Goal: Find specific page/section: Find specific page/section

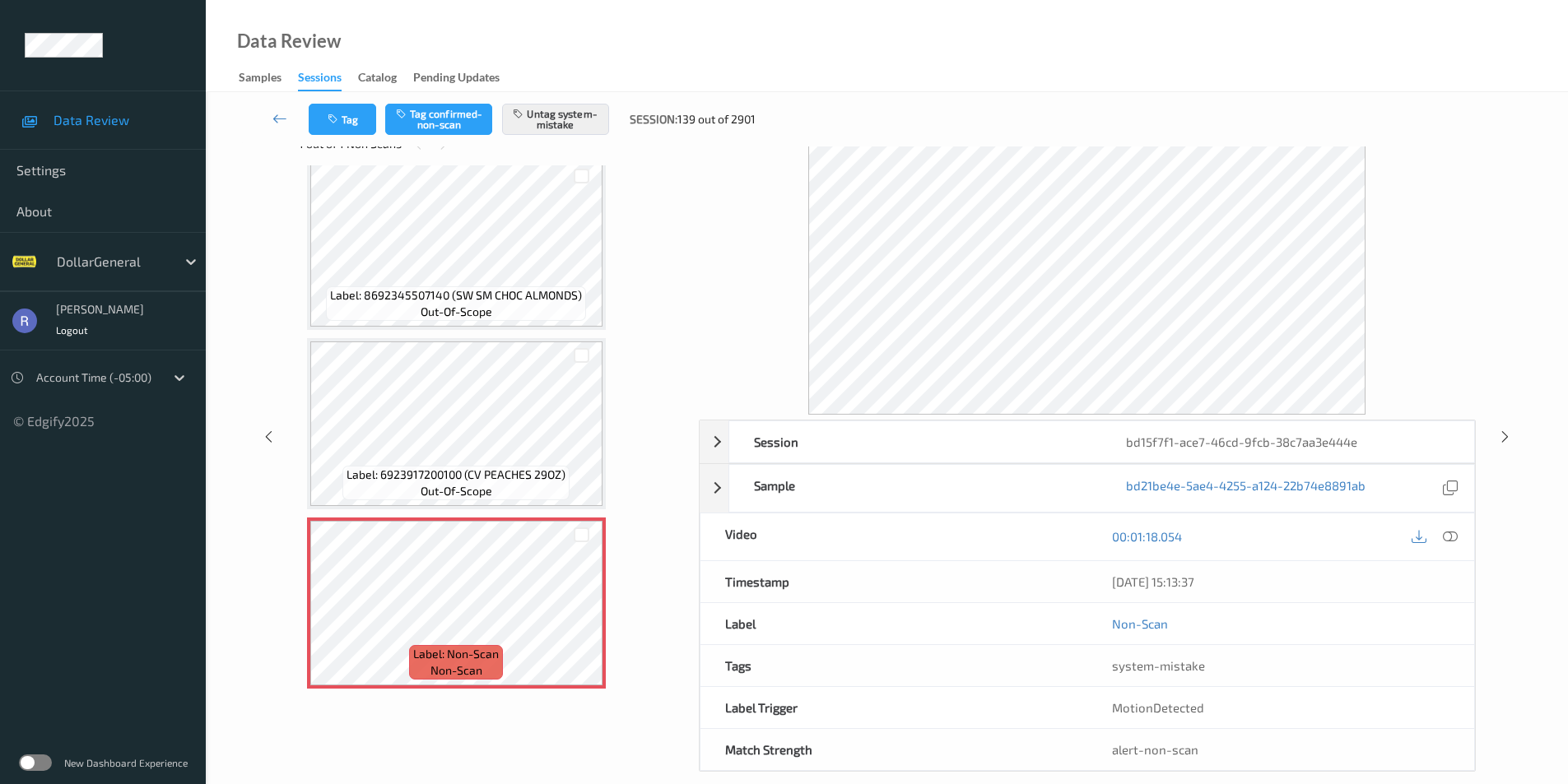
scroll to position [66, 0]
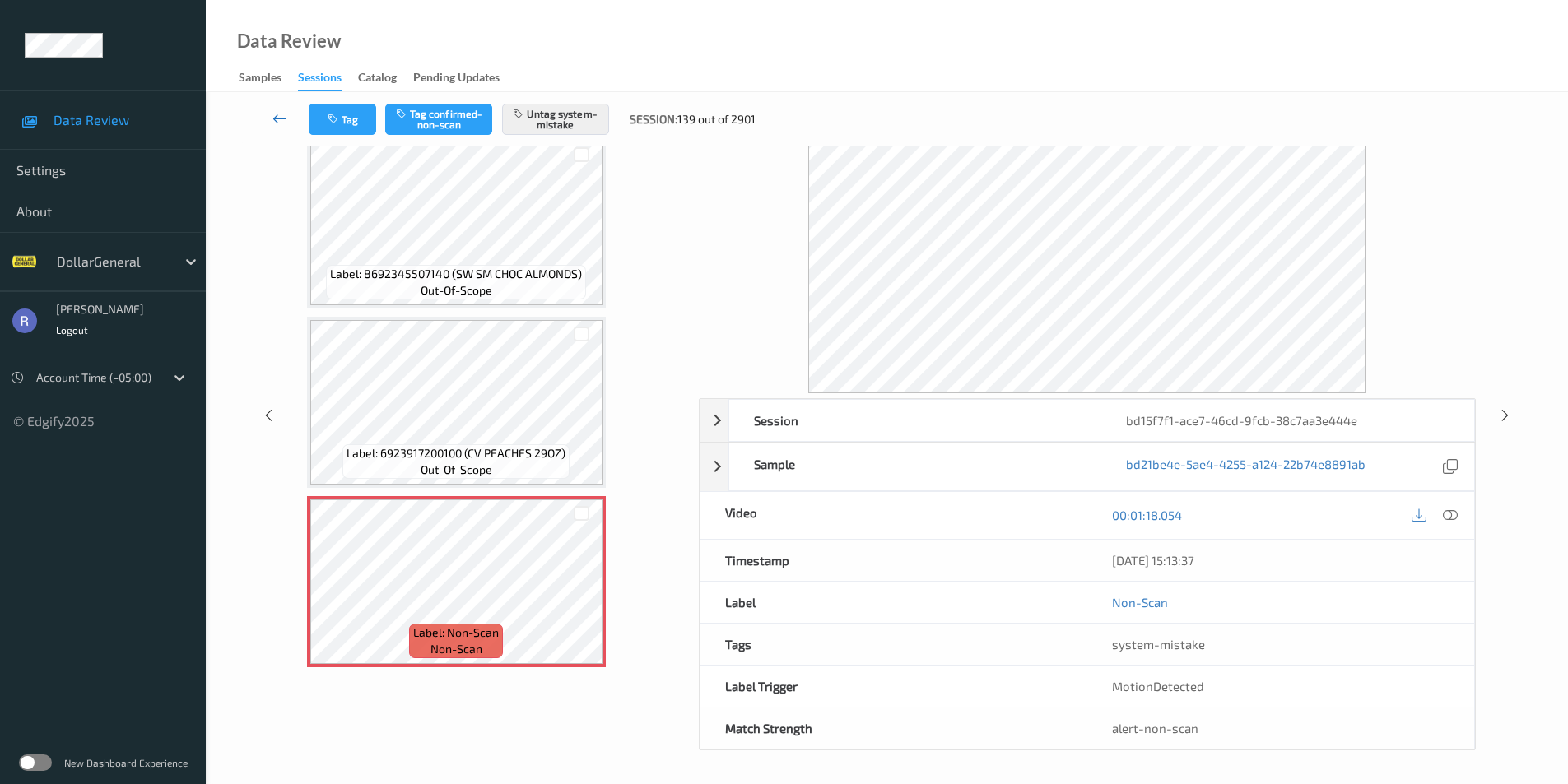
click at [278, 116] on icon at bounding box center [280, 118] width 14 height 16
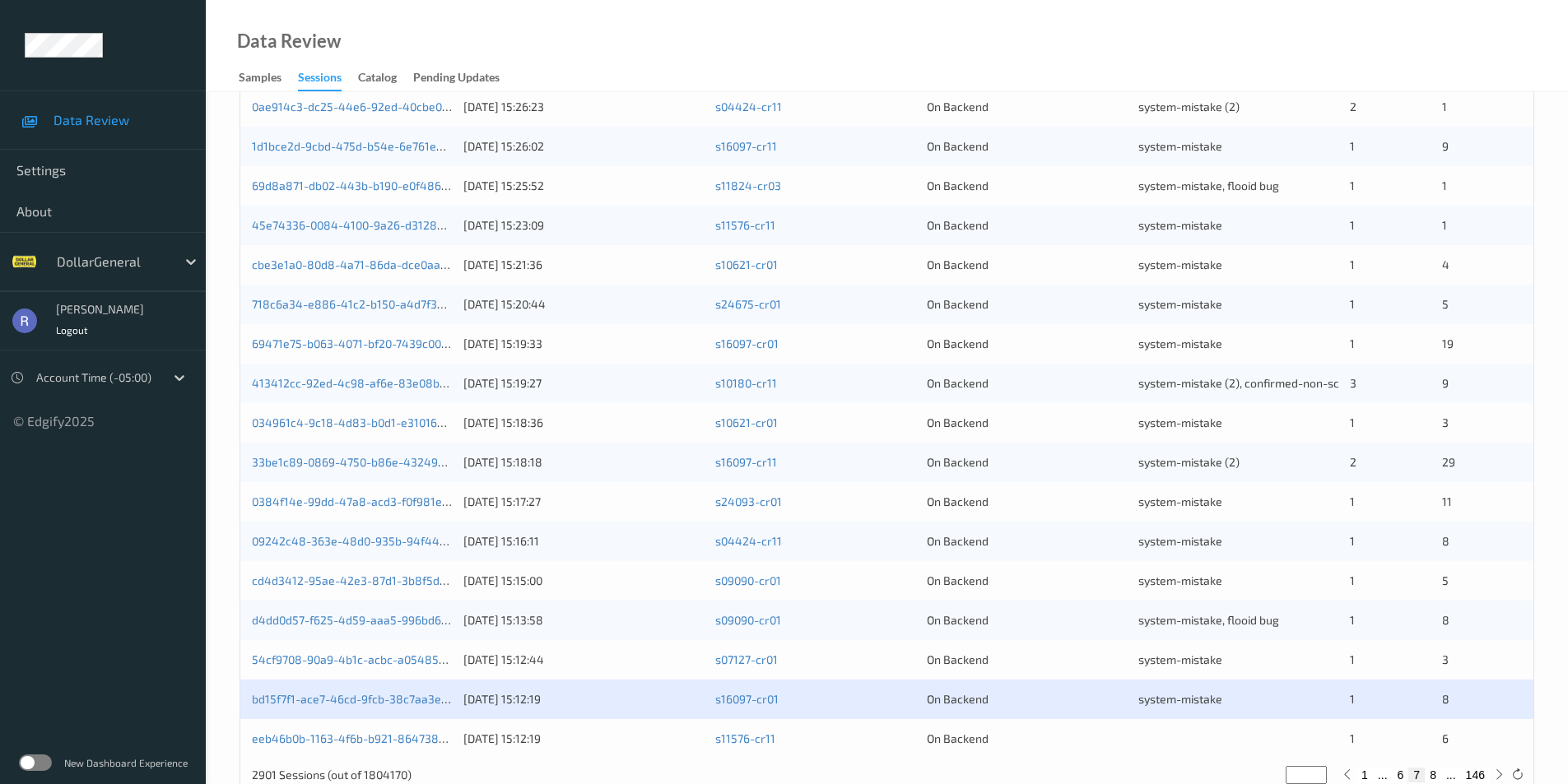
scroll to position [454, 0]
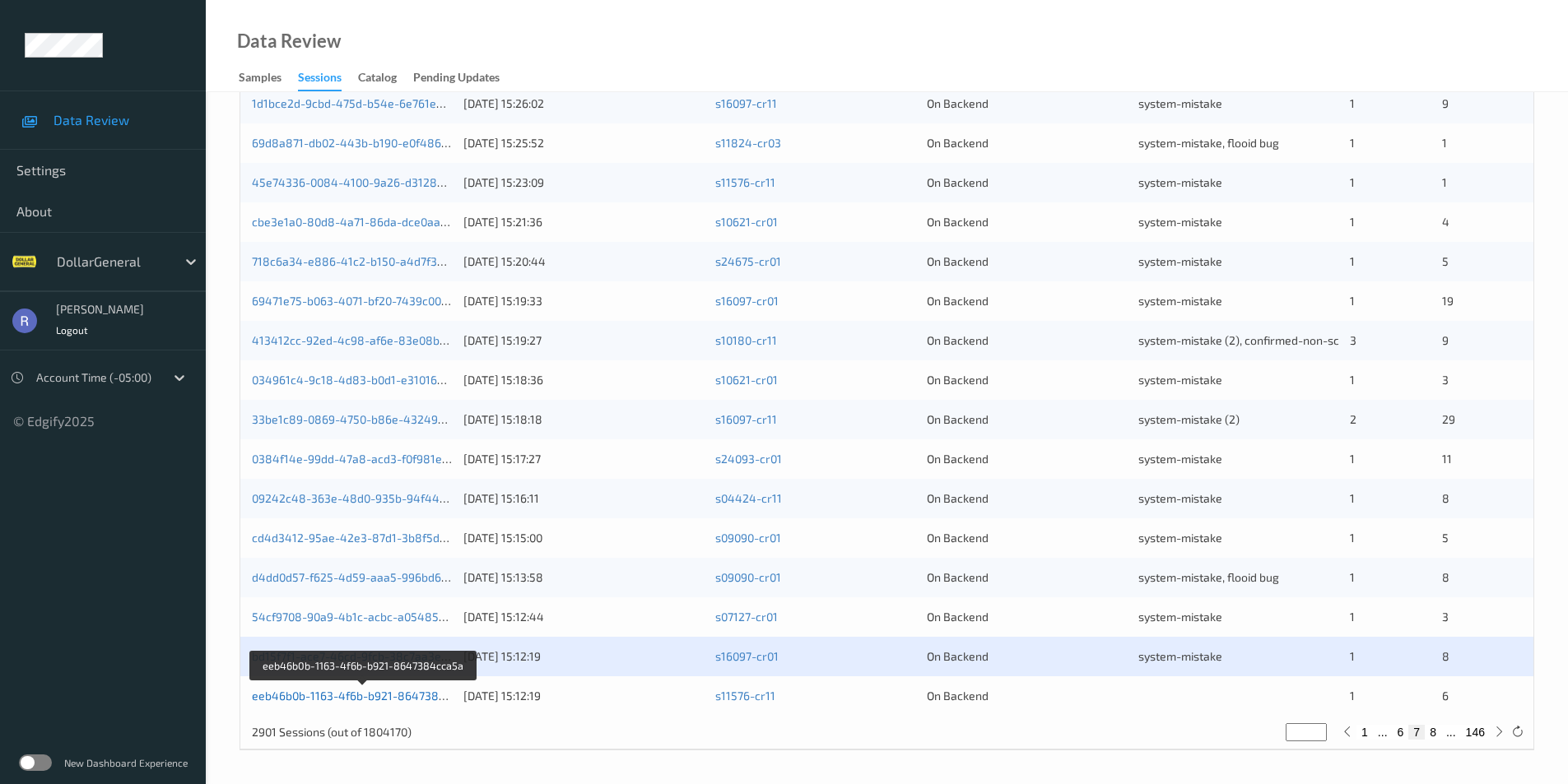
click at [407, 694] on link "eeb46b0b-1163-4f6b-b921-8647384cca5a" at bounding box center [364, 696] width 226 height 14
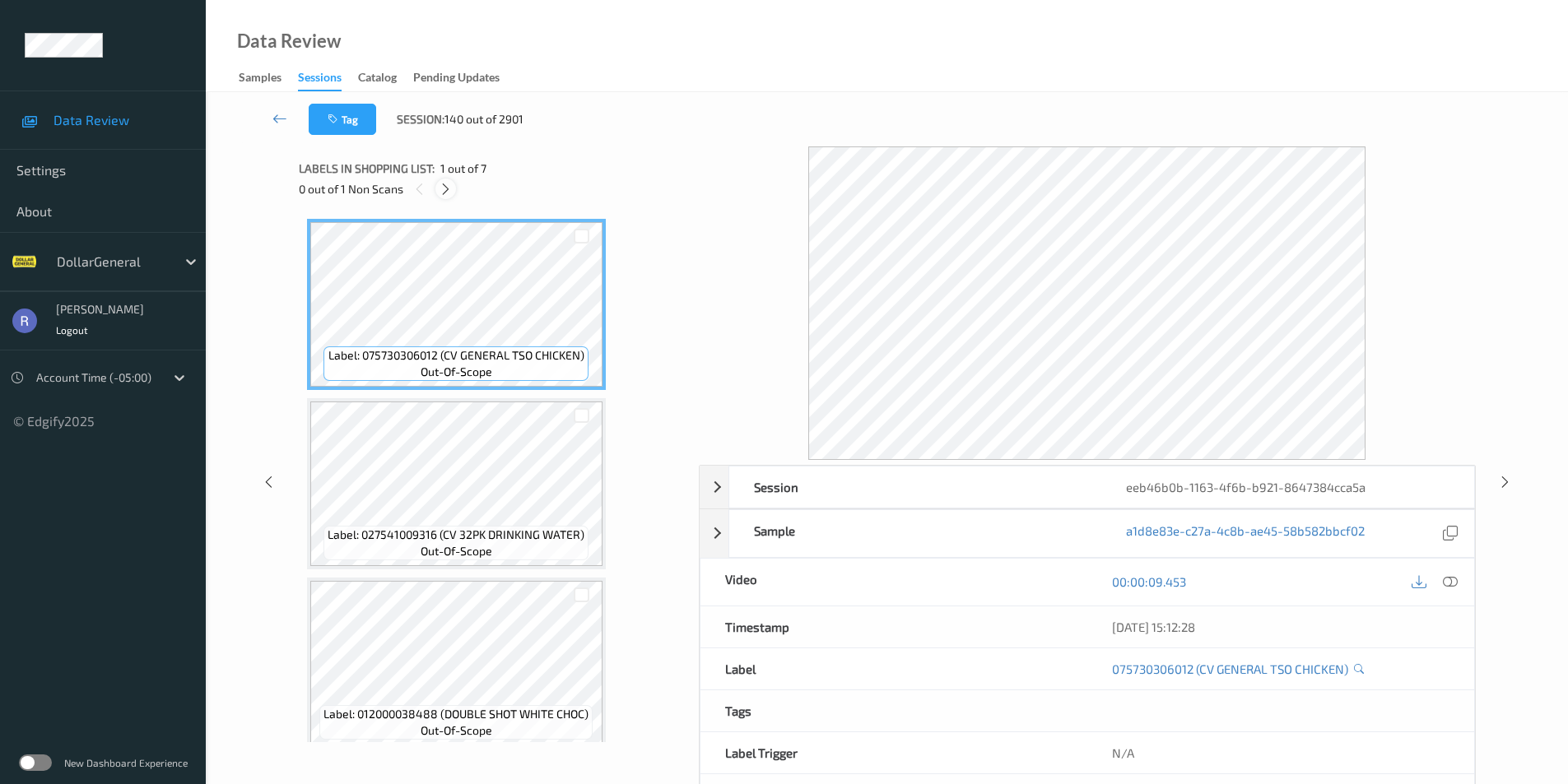
click at [446, 187] on icon at bounding box center [446, 188] width 14 height 14
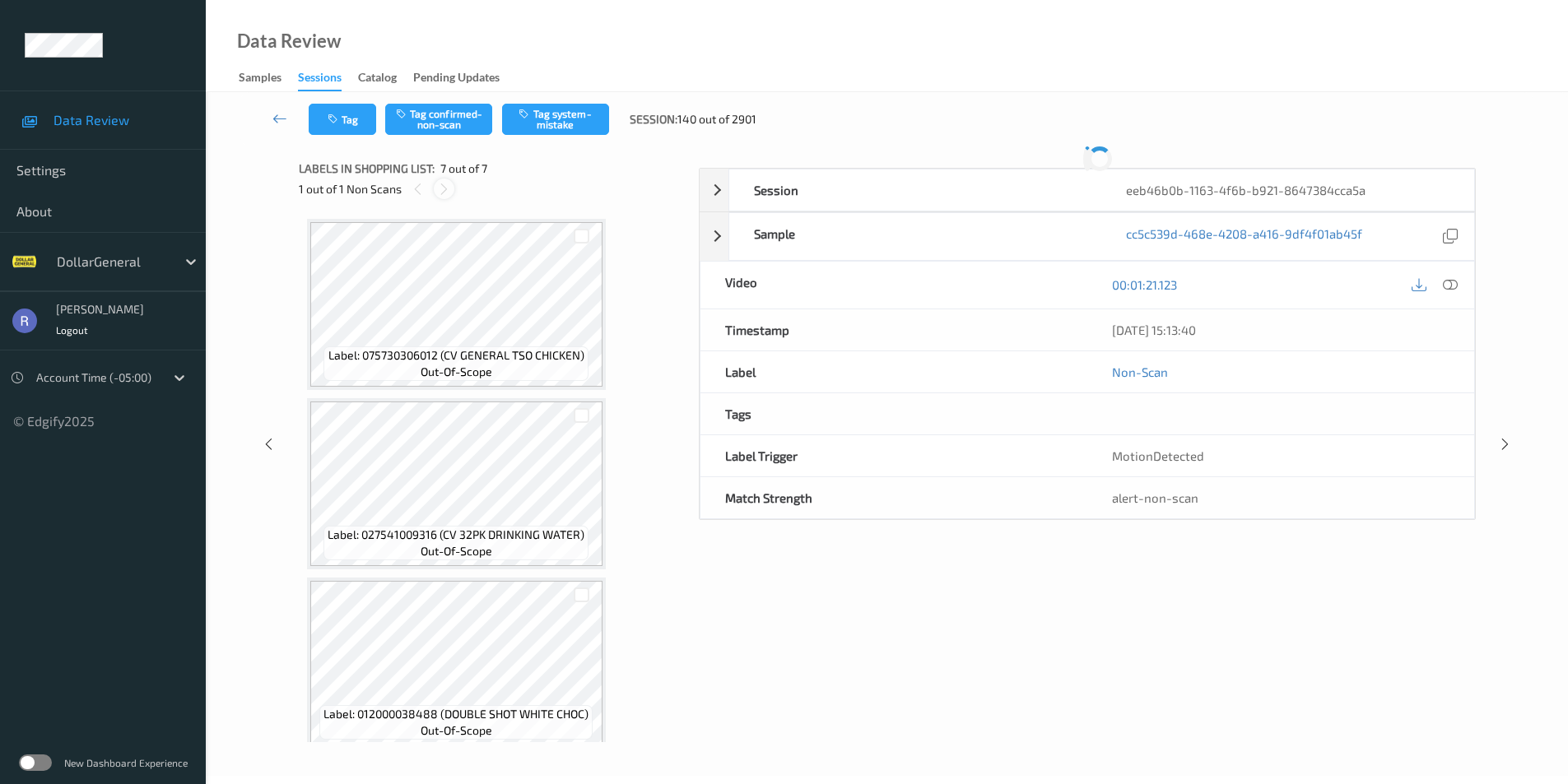
scroll to position [732, 0]
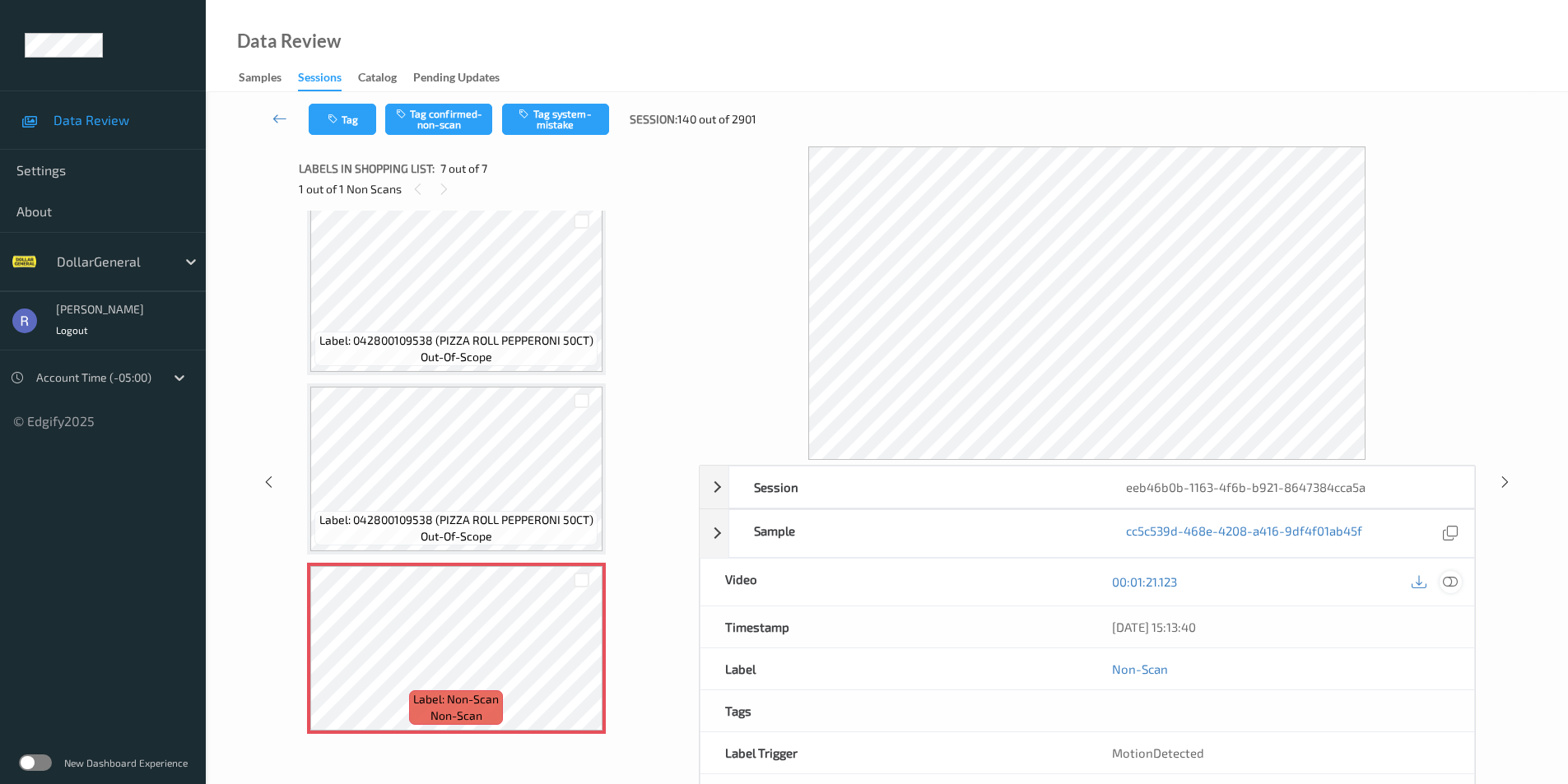
click at [1449, 576] on icon at bounding box center [1450, 581] width 14 height 14
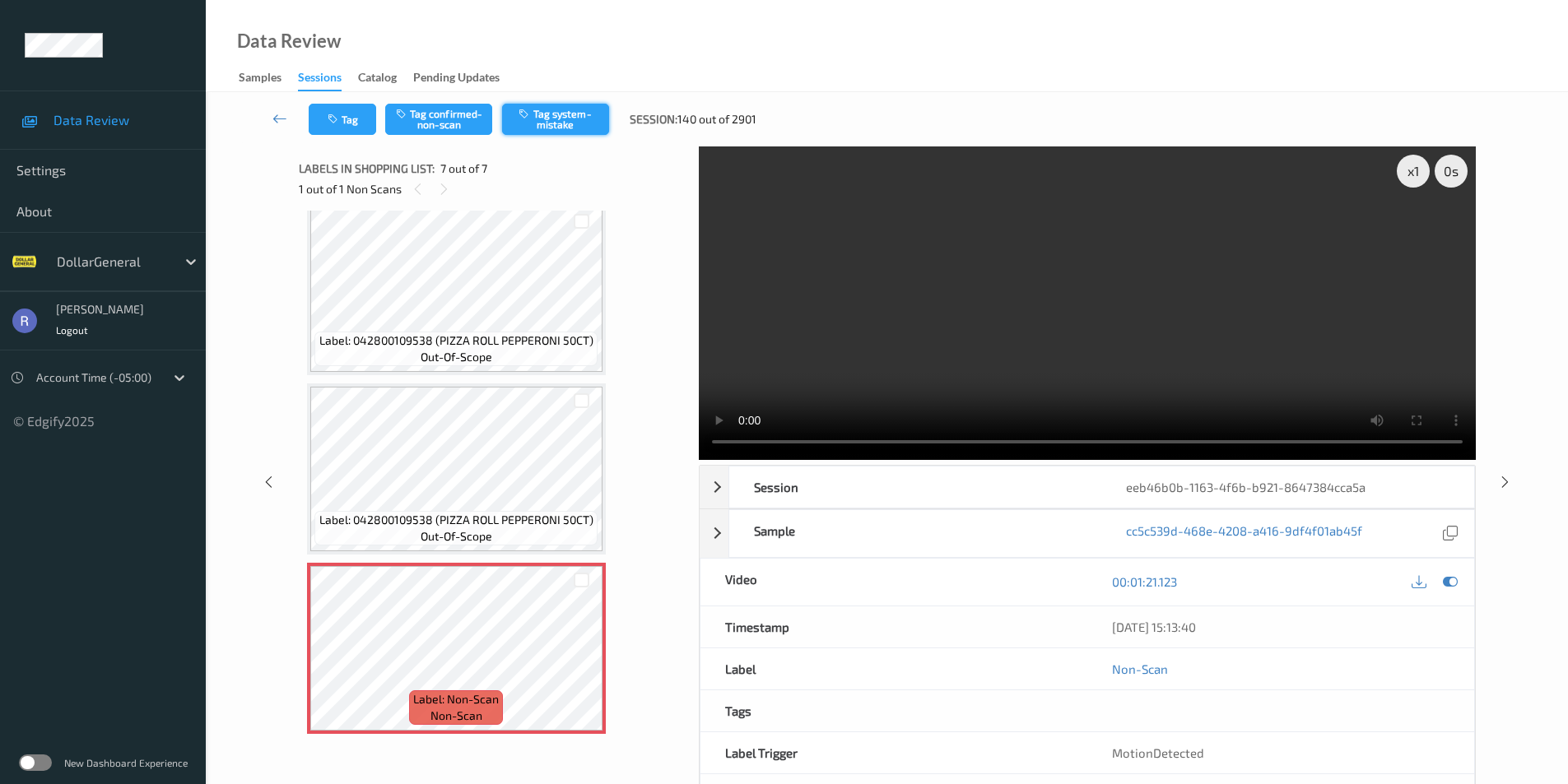
click at [589, 120] on button "Tag system-mistake" at bounding box center [555, 119] width 107 height 32
click at [277, 117] on icon at bounding box center [280, 118] width 14 height 16
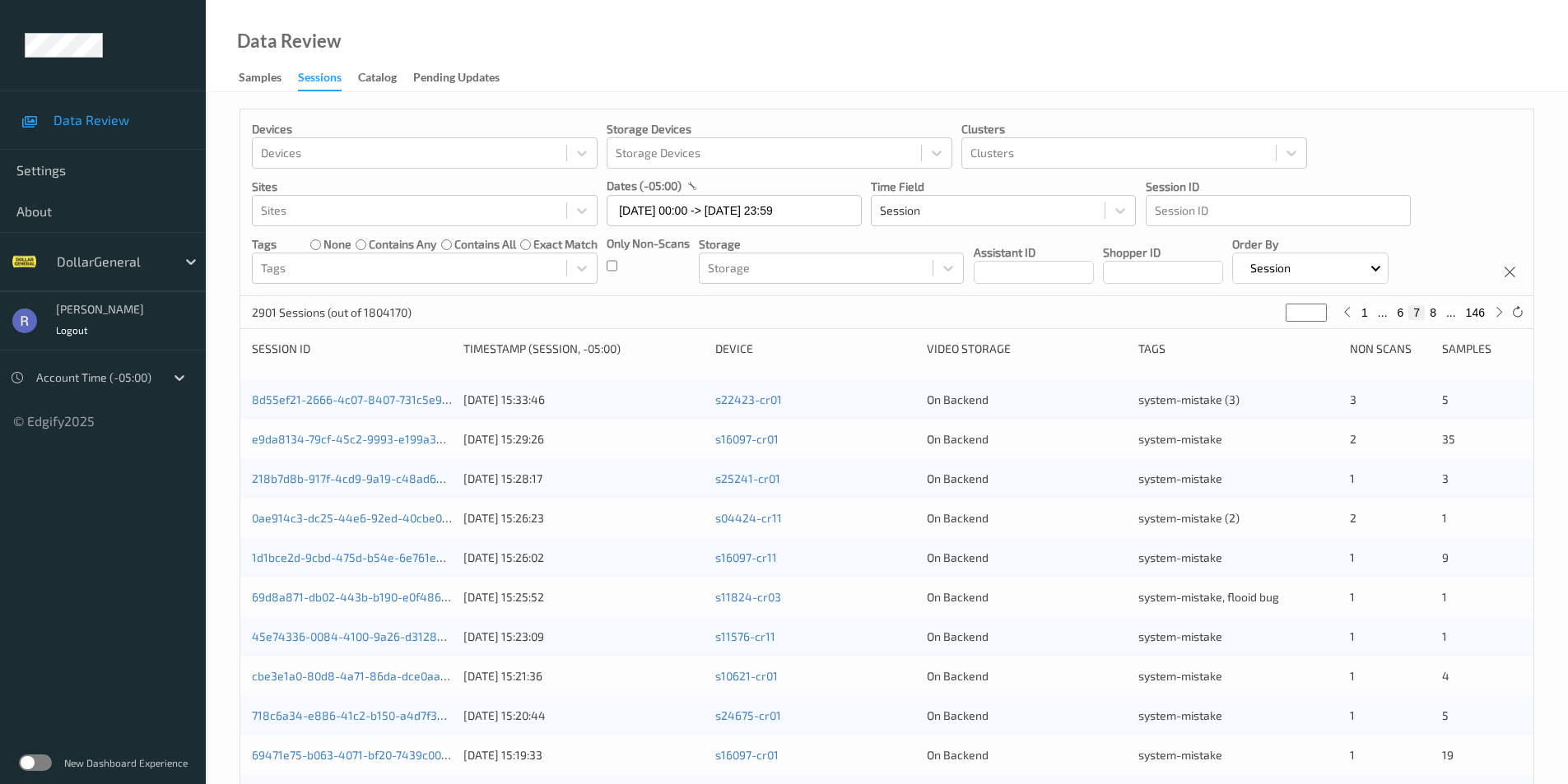
click at [325, 244] on label "none" at bounding box center [337, 244] width 28 height 16
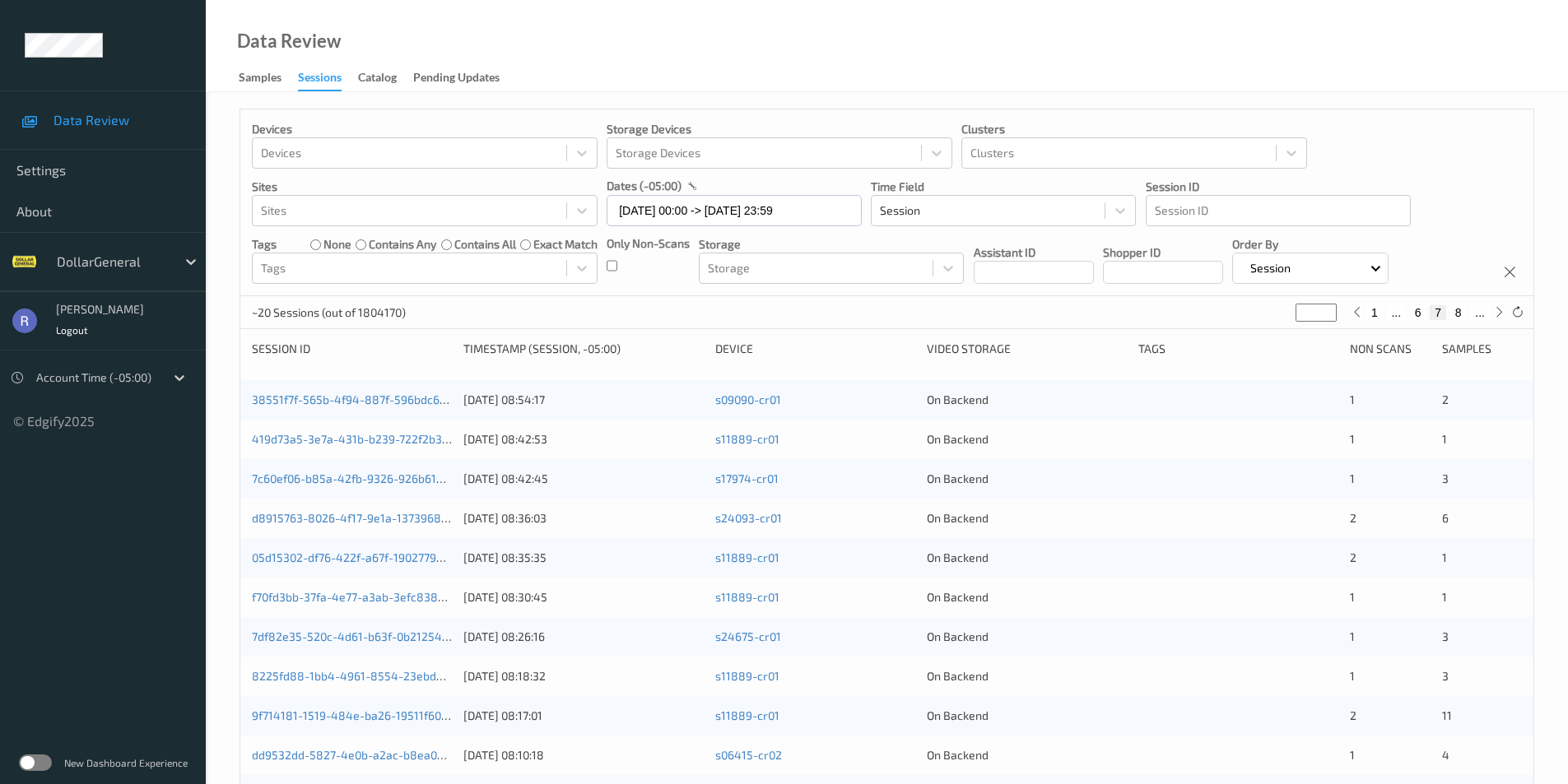
click at [390, 245] on label "contains any" at bounding box center [403, 244] width 67 height 16
click at [373, 250] on label "contains any" at bounding box center [403, 244] width 67 height 16
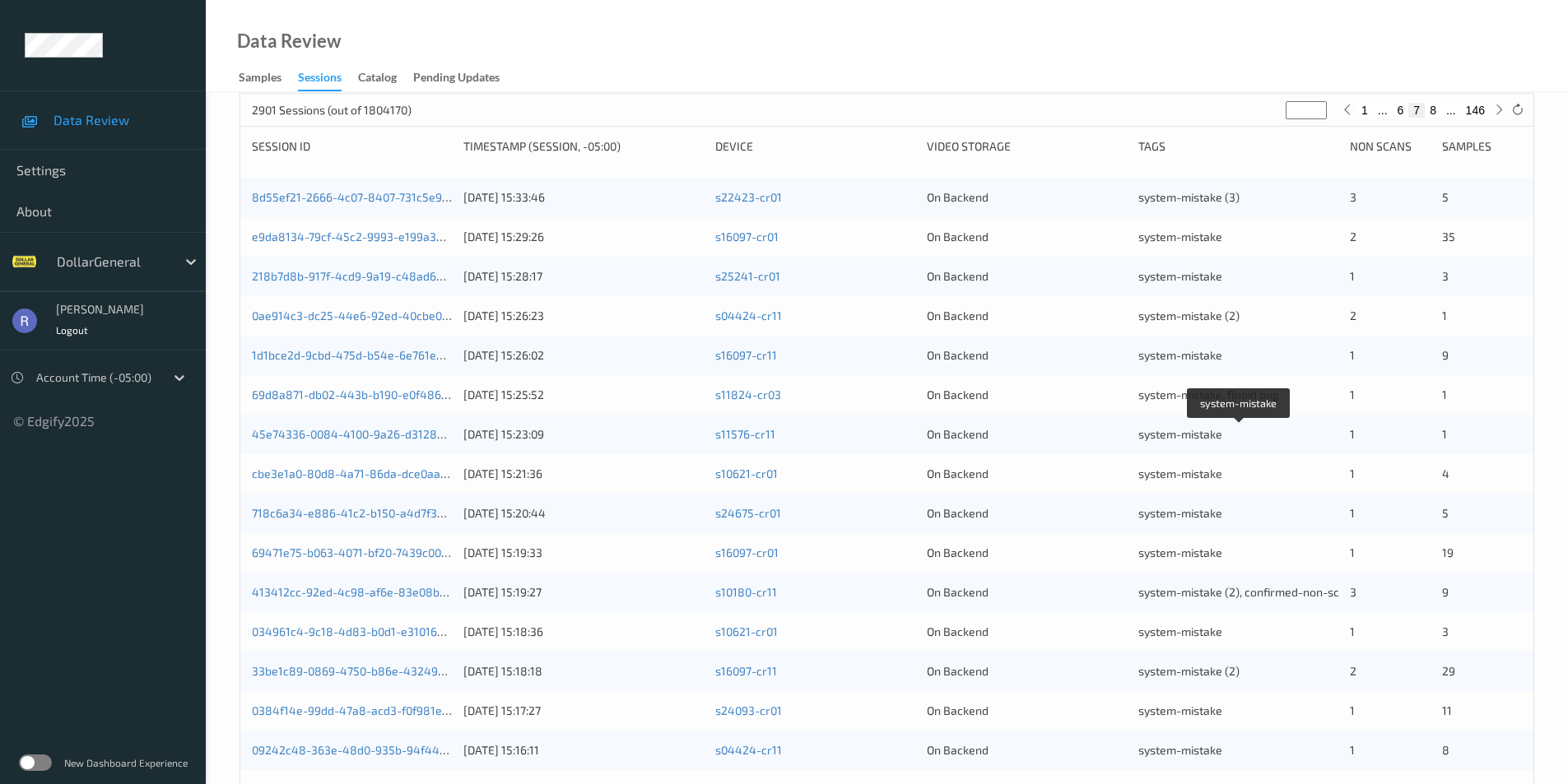
scroll to position [83, 0]
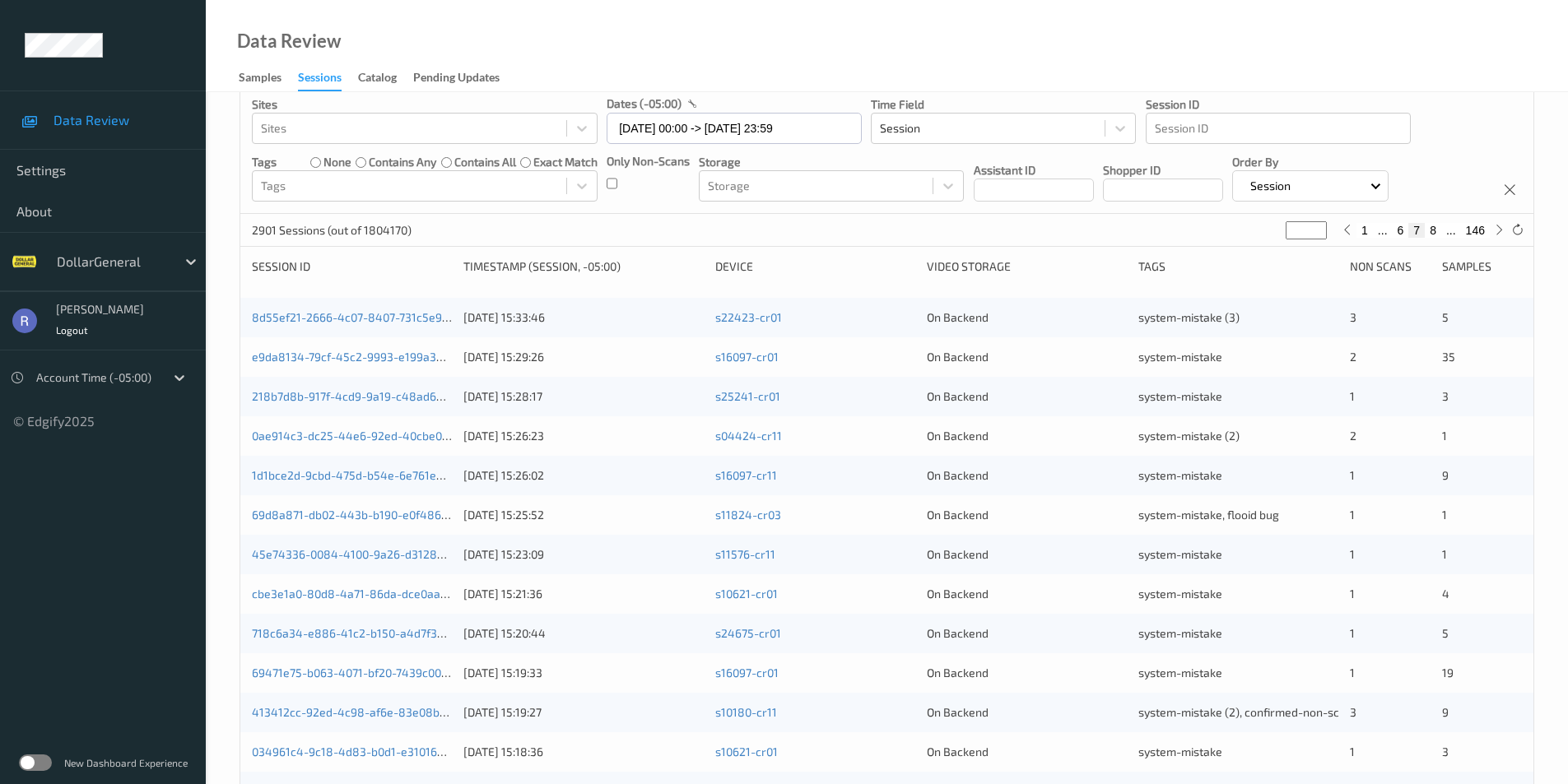
type input "*"
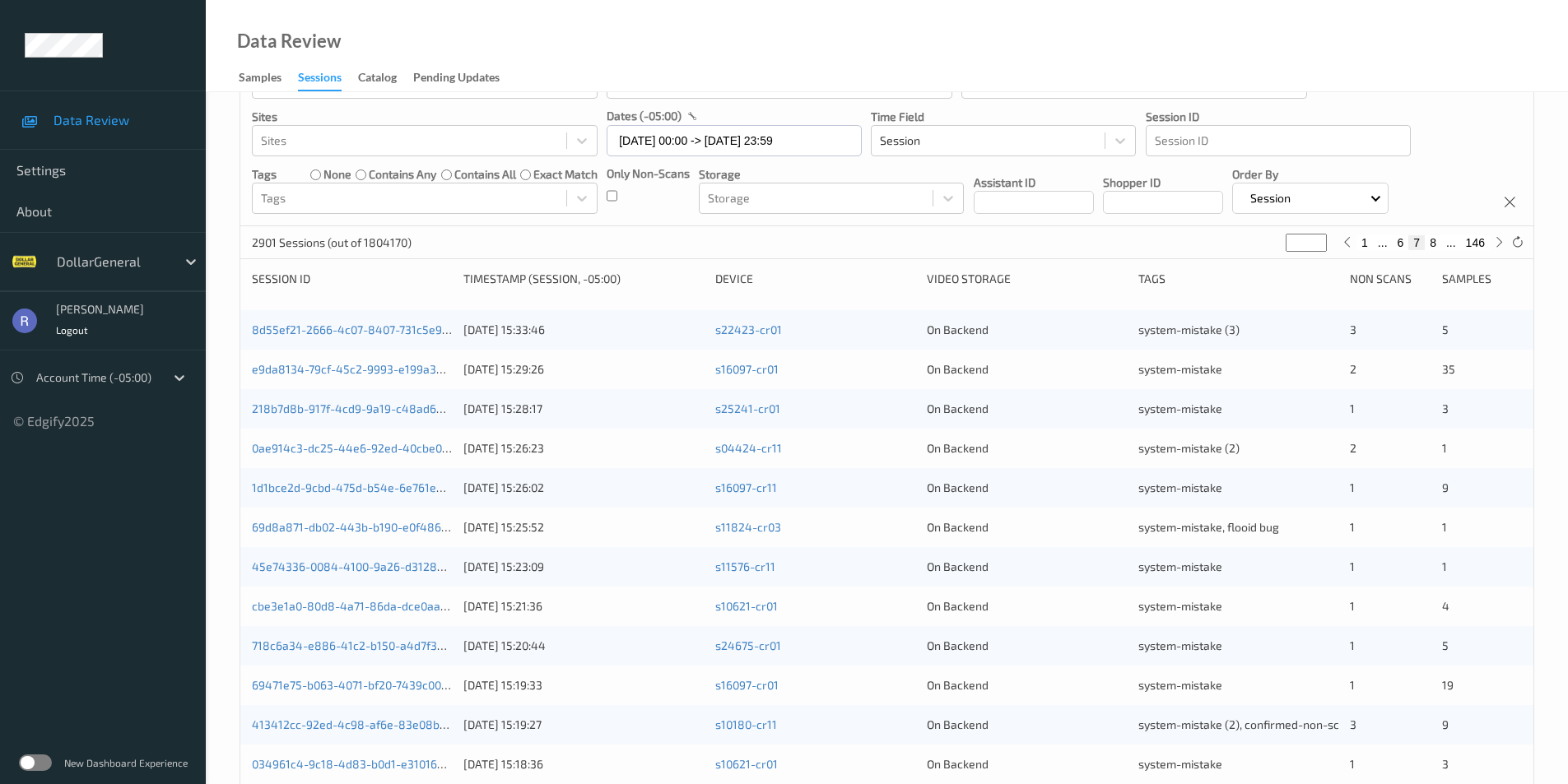
type input "*"
click at [1317, 236] on input "*" at bounding box center [1306, 245] width 41 height 18
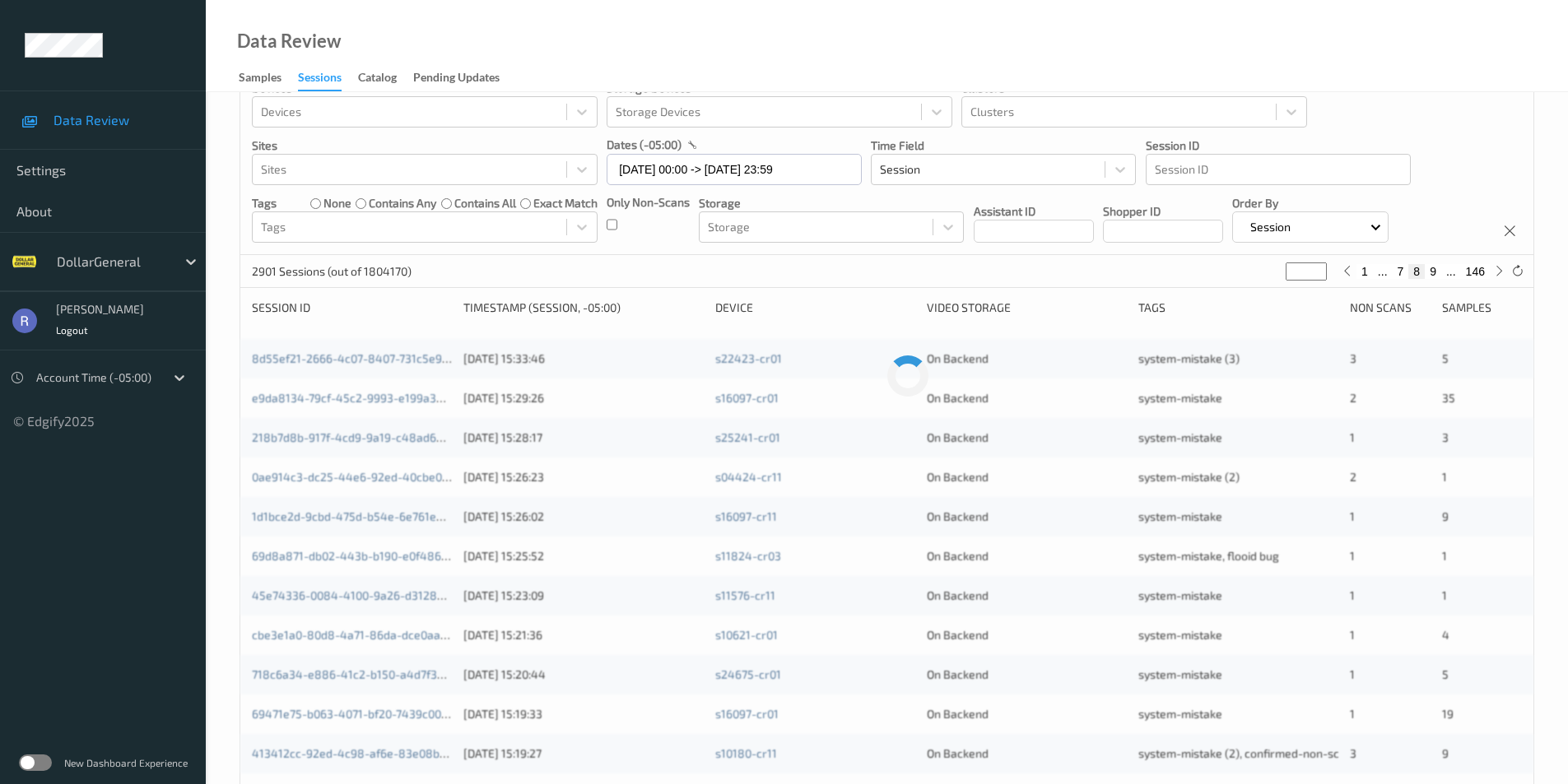
scroll to position [0, 0]
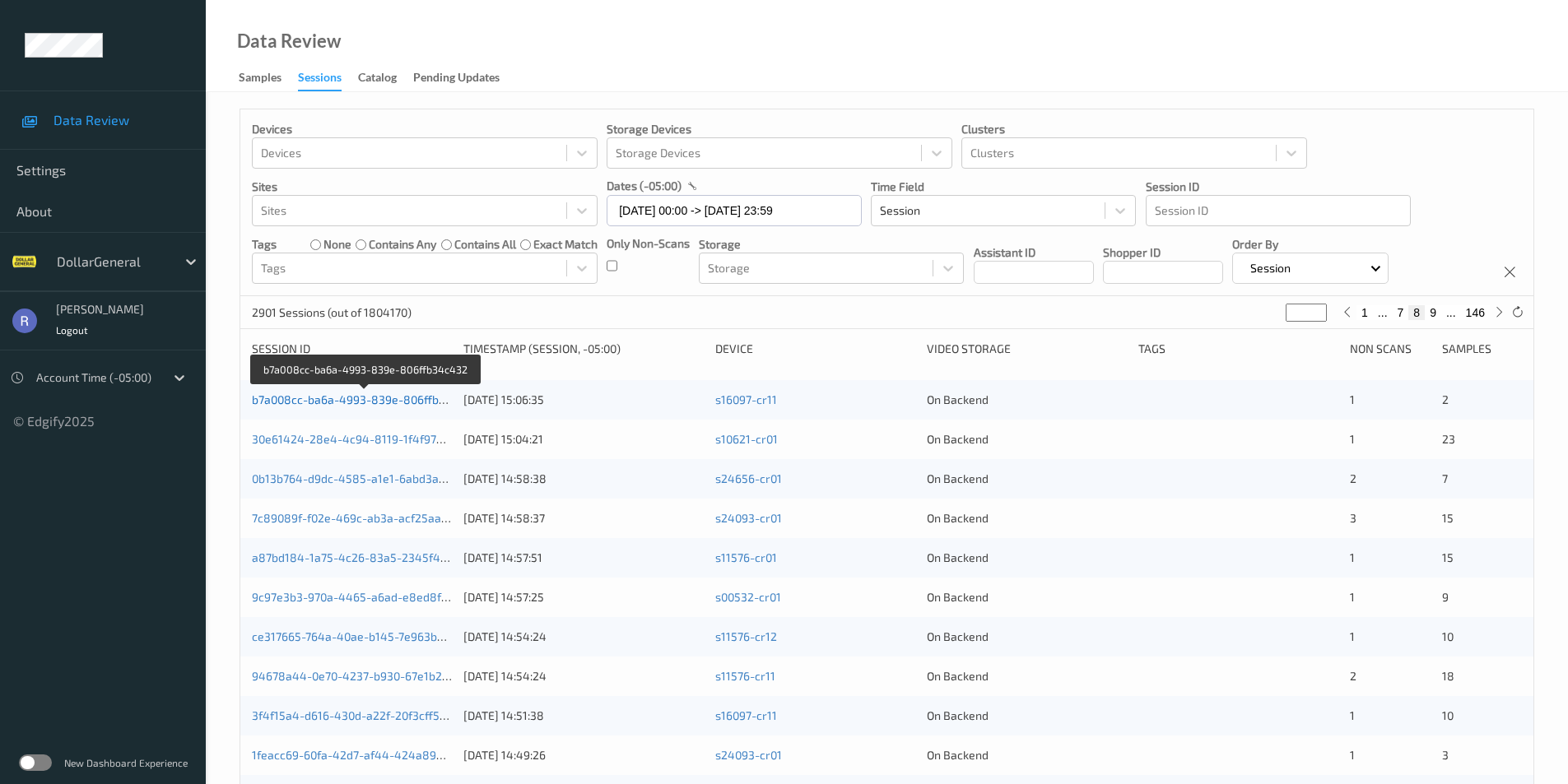
click at [333, 404] on link "b7a008cc-ba6a-4993-839e-806ffb34c432" at bounding box center [365, 400] width 227 height 14
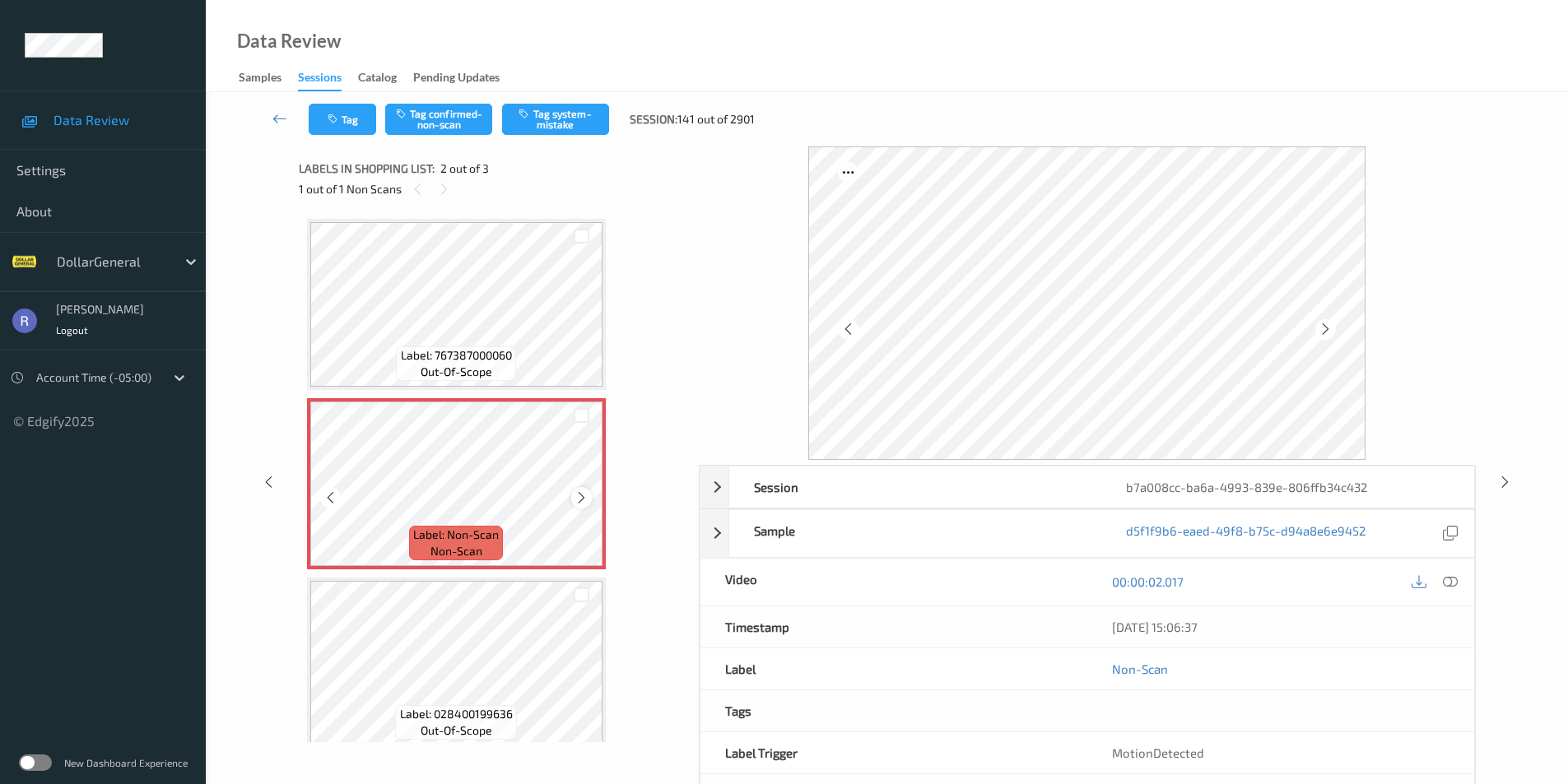
click at [579, 498] on icon at bounding box center [581, 498] width 14 height 14
click at [558, 117] on button "Tag system-mistake" at bounding box center [555, 119] width 107 height 32
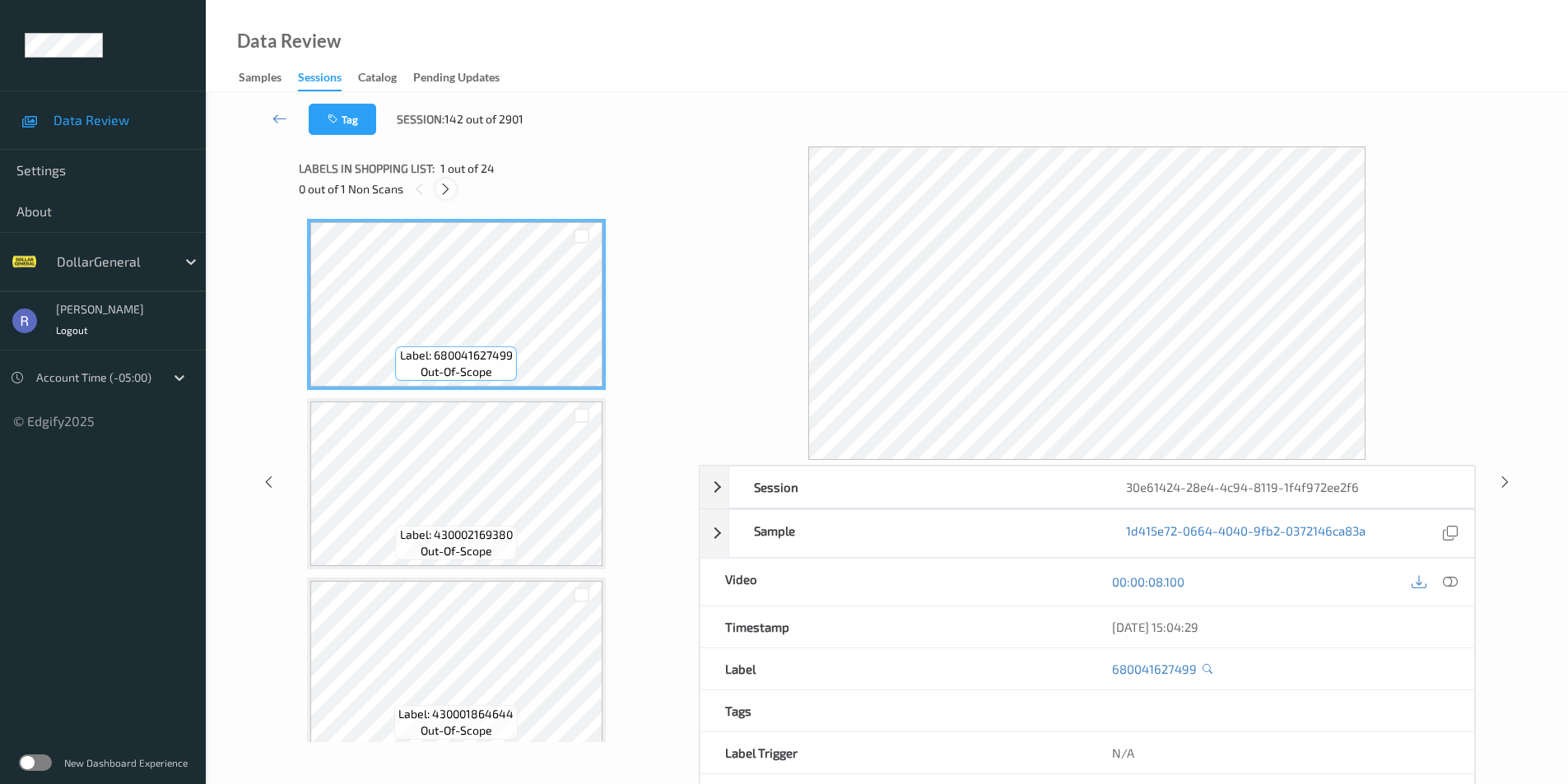
click at [451, 191] on icon at bounding box center [446, 188] width 14 height 14
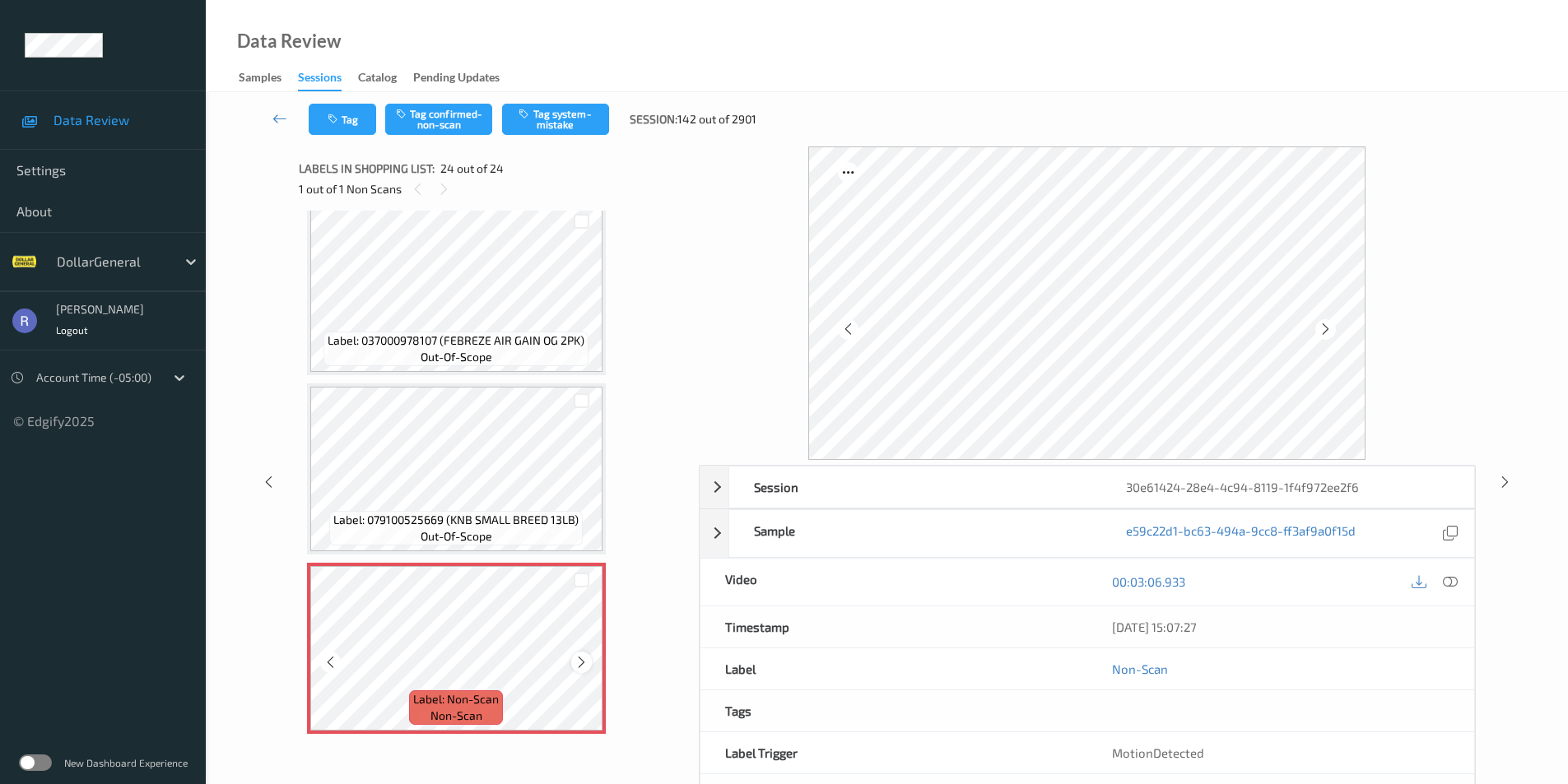
click at [582, 661] on icon at bounding box center [581, 662] width 14 height 14
